Goal: Information Seeking & Learning: Learn about a topic

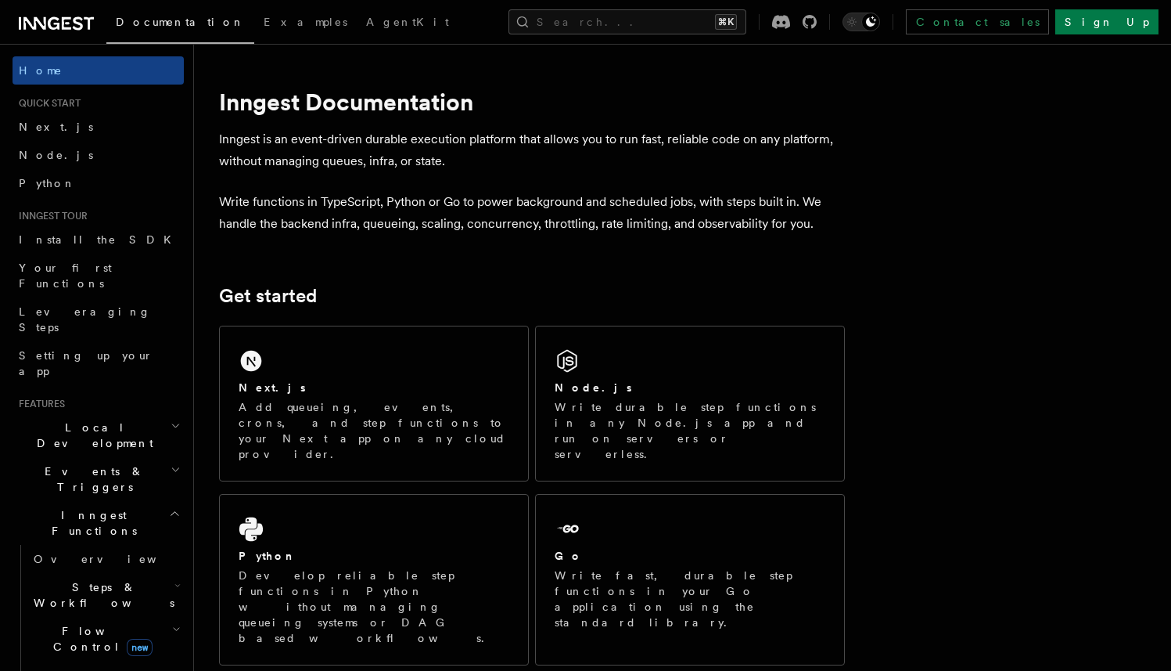
click at [78, 23] on icon at bounding box center [78, 22] width 10 height 13
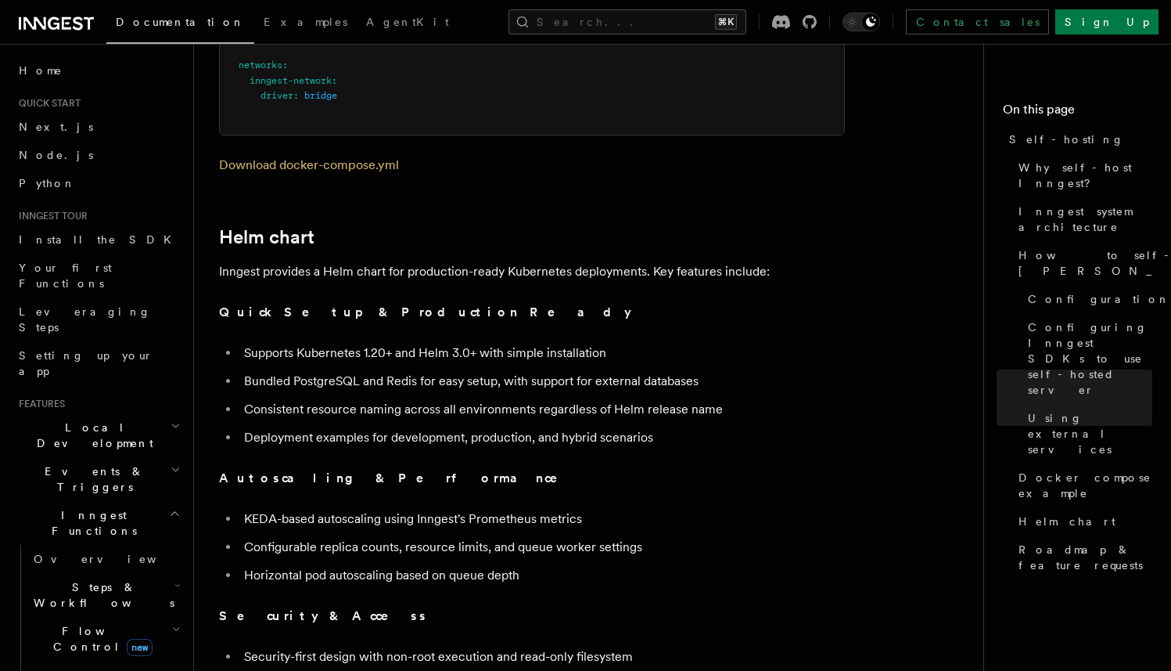
scroll to position [5219, 0]
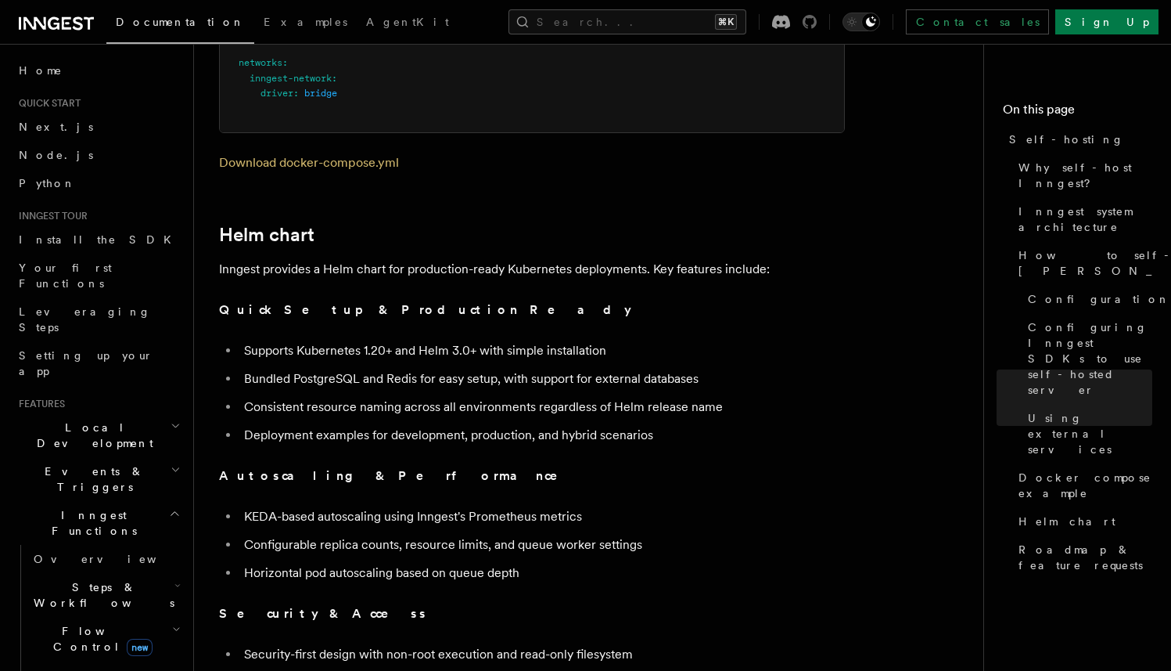
click at [817, 22] on icon at bounding box center [810, 22] width 14 height 14
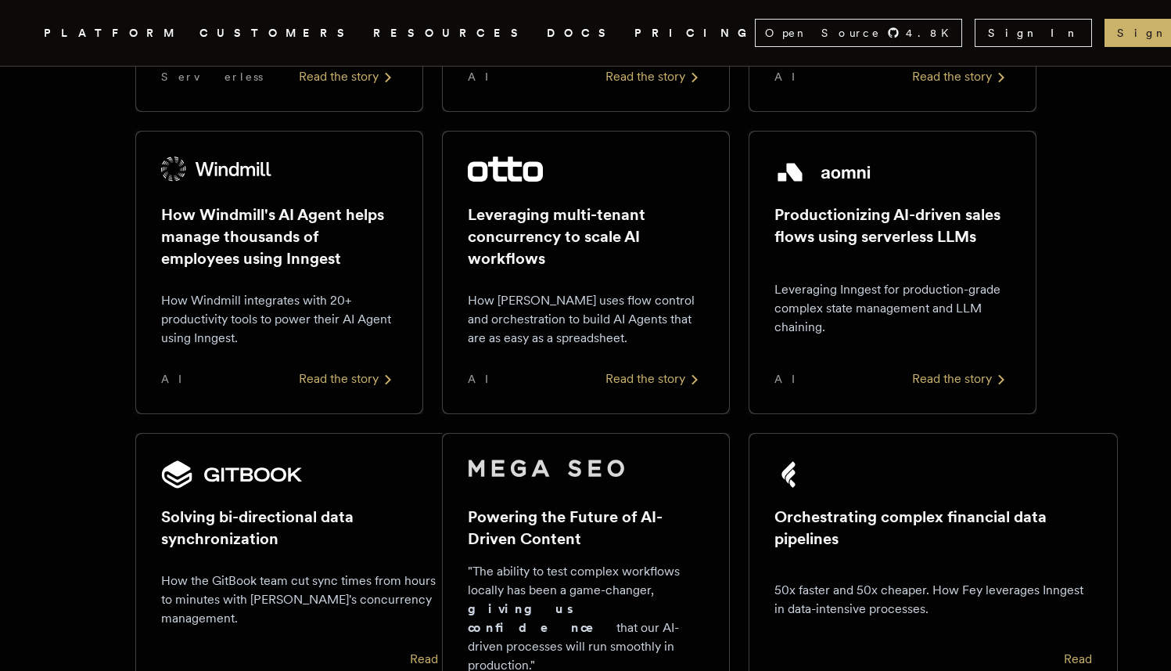
scroll to position [888, 0]
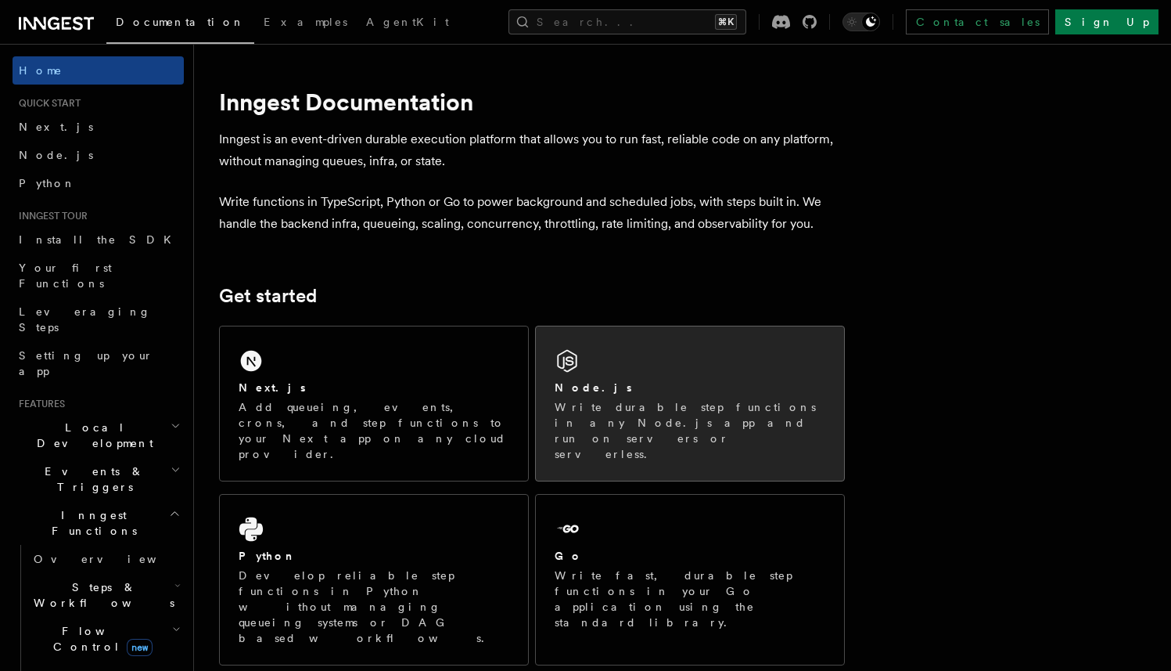
click at [573, 369] on icon at bounding box center [567, 360] width 25 height 25
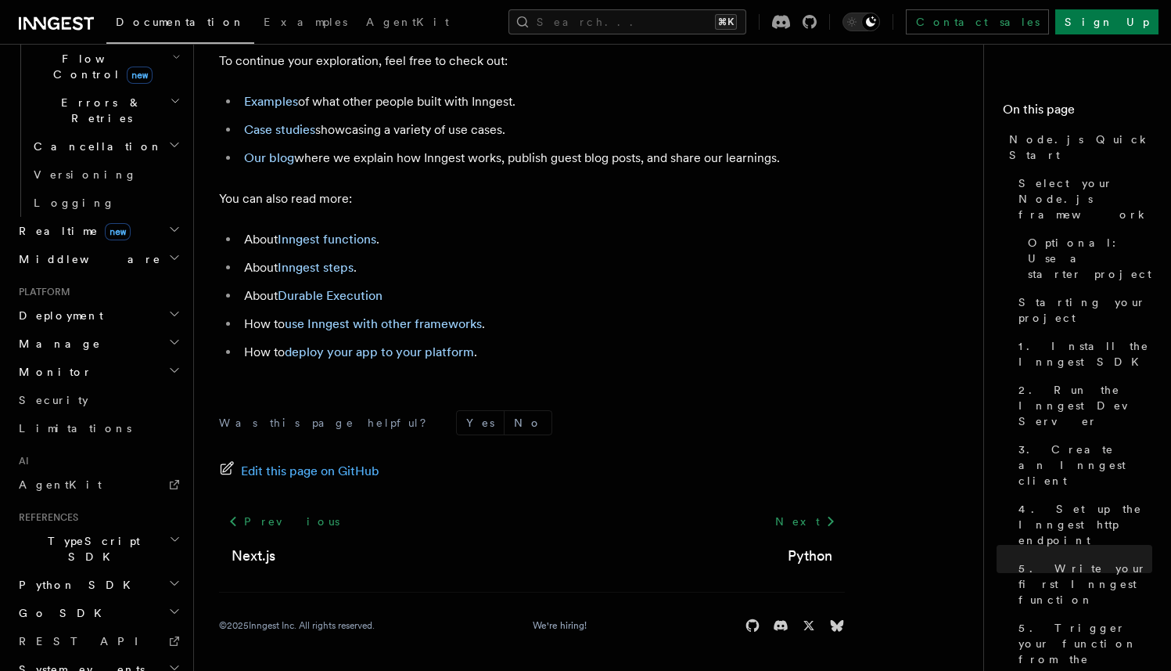
scroll to position [581, 0]
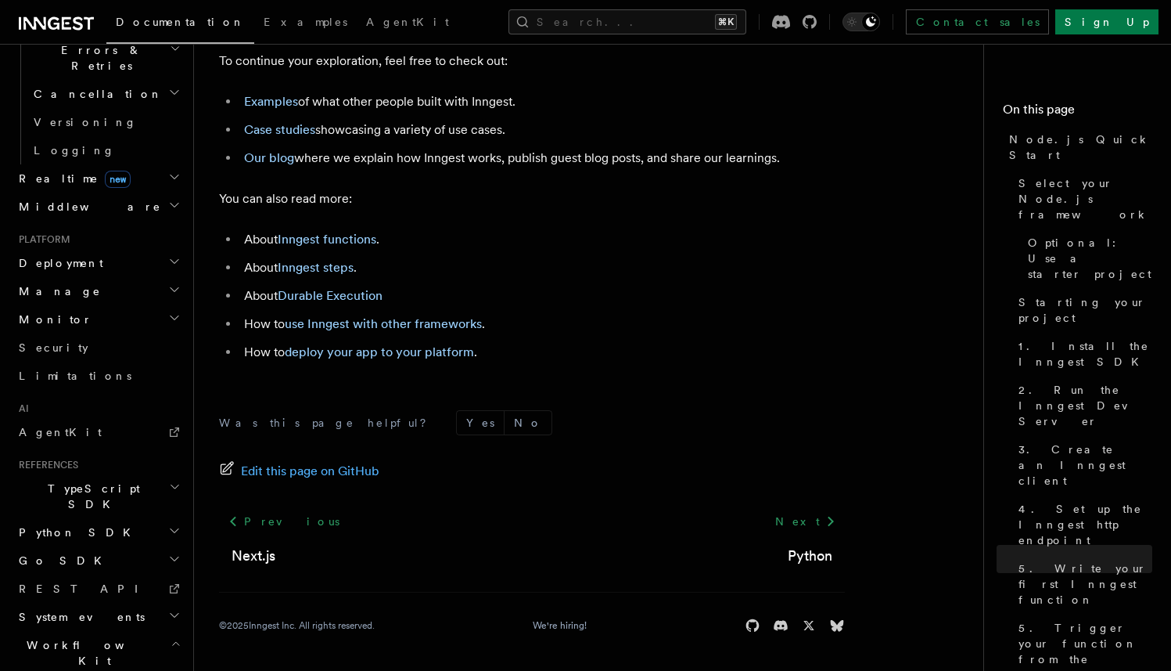
scroll to position [646, 0]
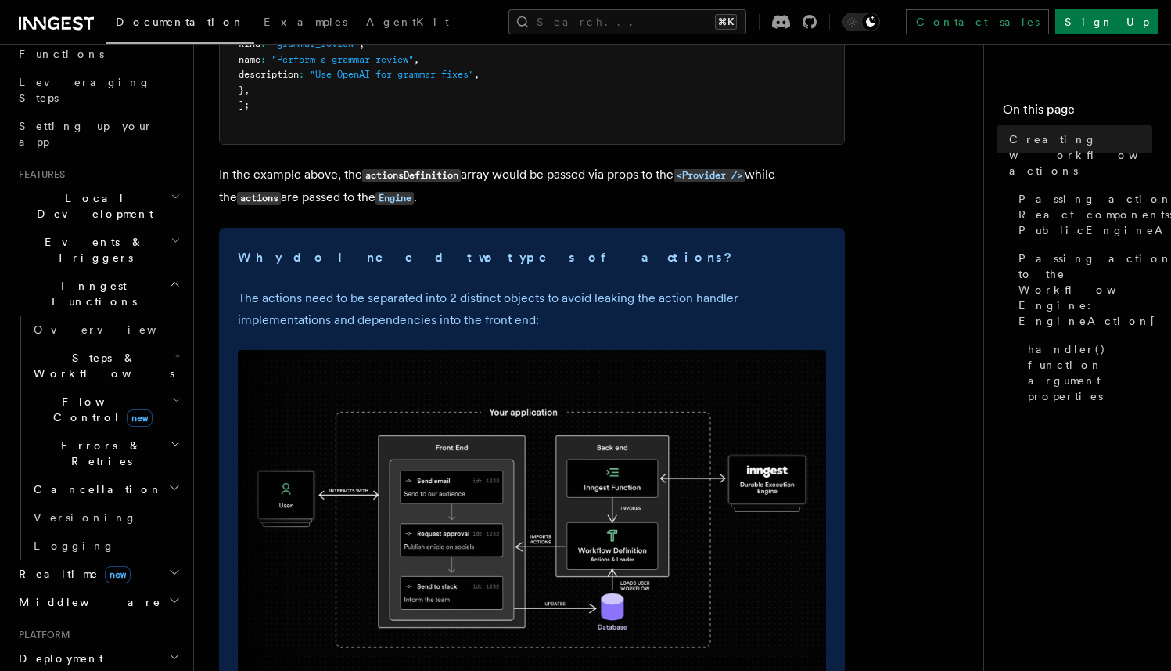
scroll to position [415, 0]
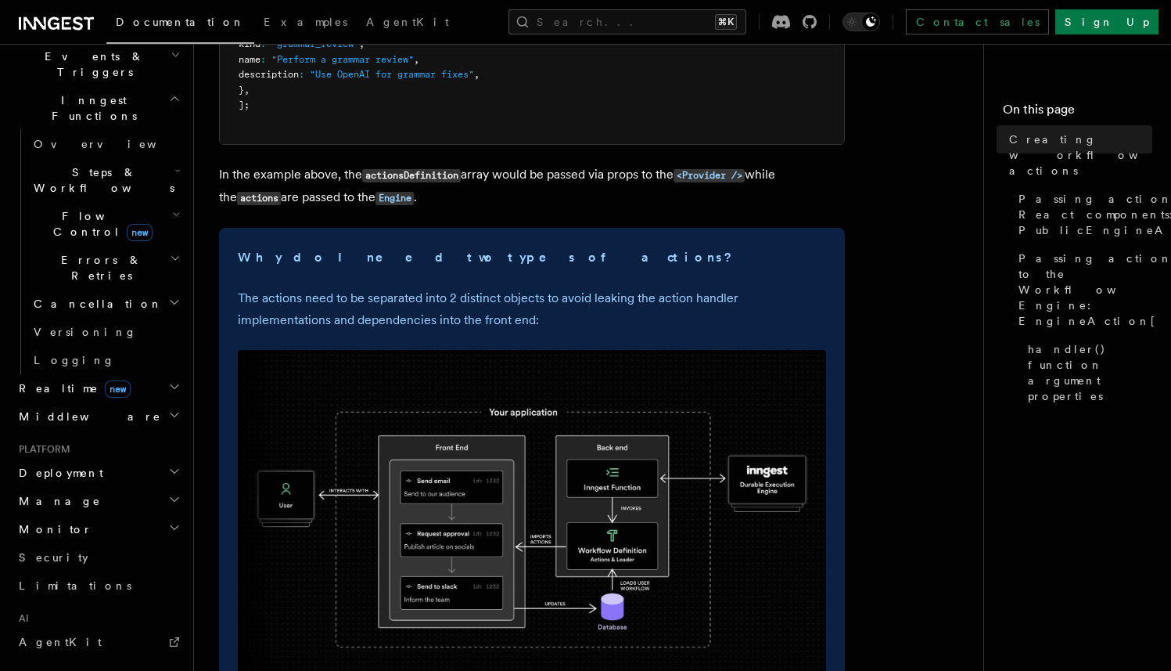
click at [73, 515] on h2 "Monitor" at bounding box center [98, 529] width 171 height 28
click at [74, 551] on span "Observability & metrics" at bounding box center [114, 565] width 161 height 28
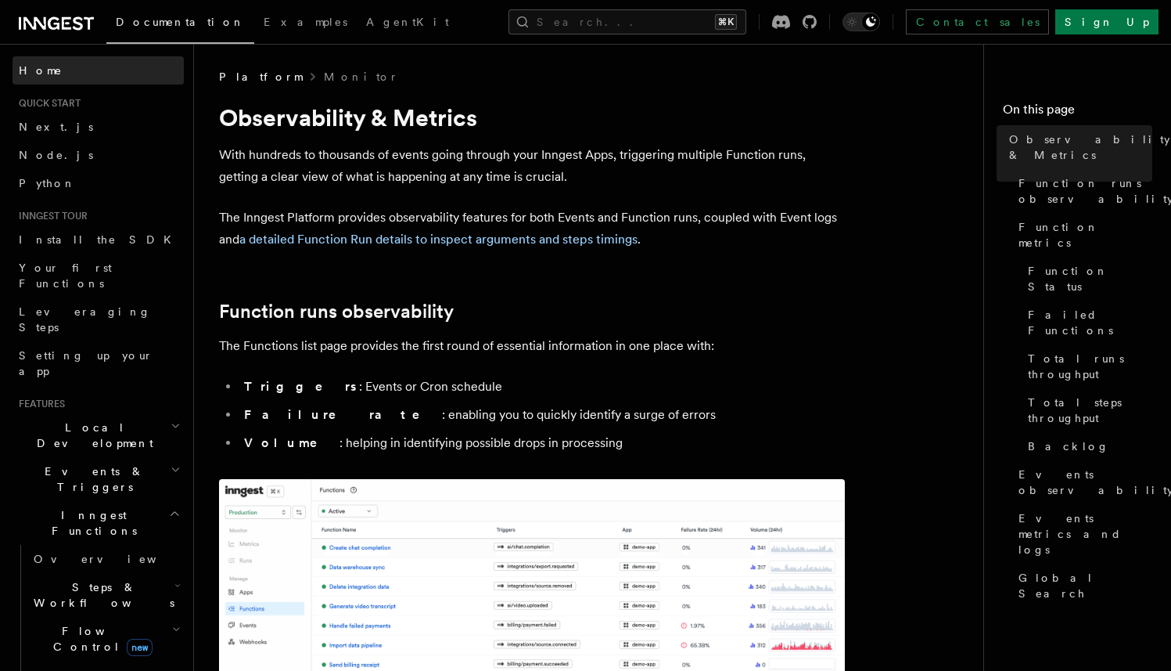
click at [39, 73] on span "Home" at bounding box center [41, 71] width 44 height 16
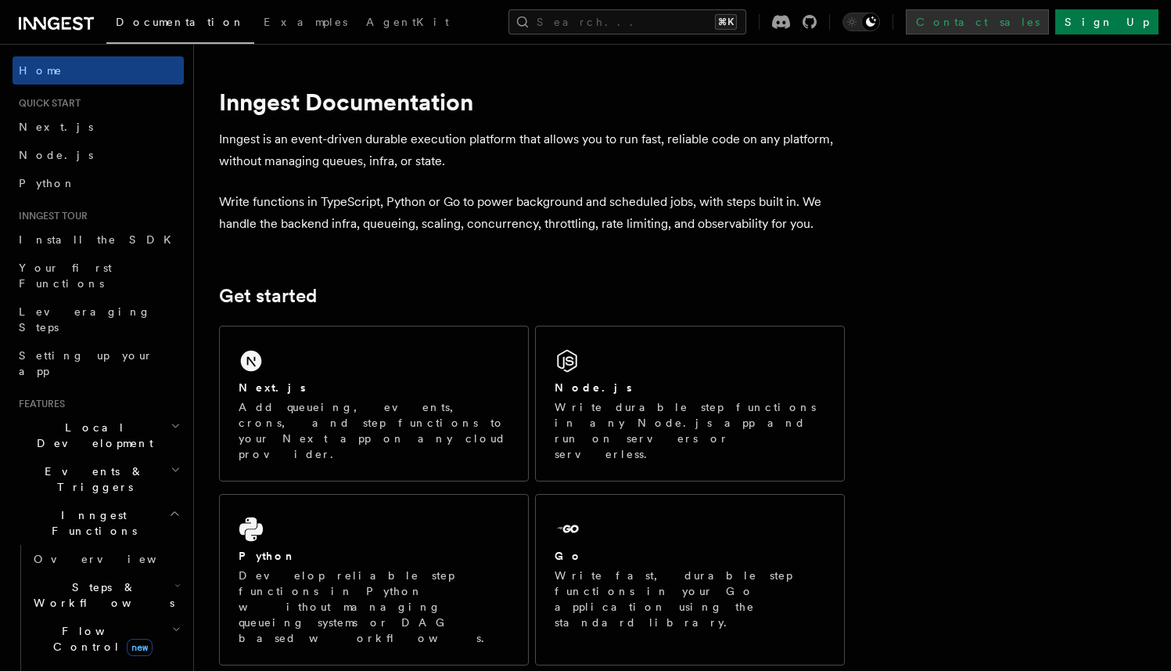
click at [1045, 23] on link "Contact sales" at bounding box center [977, 21] width 143 height 25
